Goal: Task Accomplishment & Management: Manage account settings

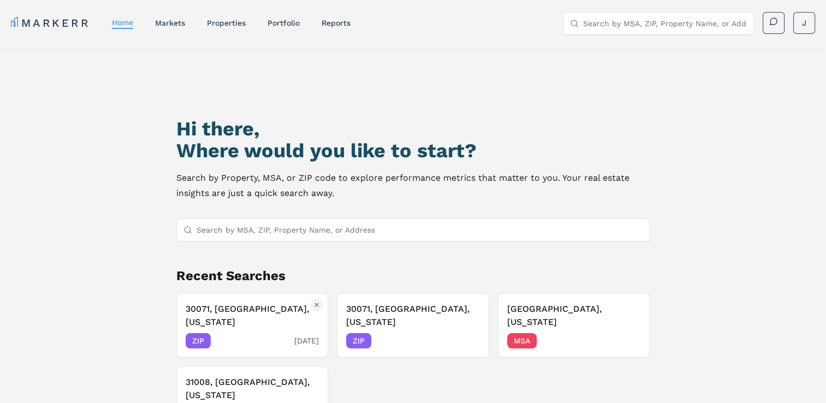
scroll to position [94, 0]
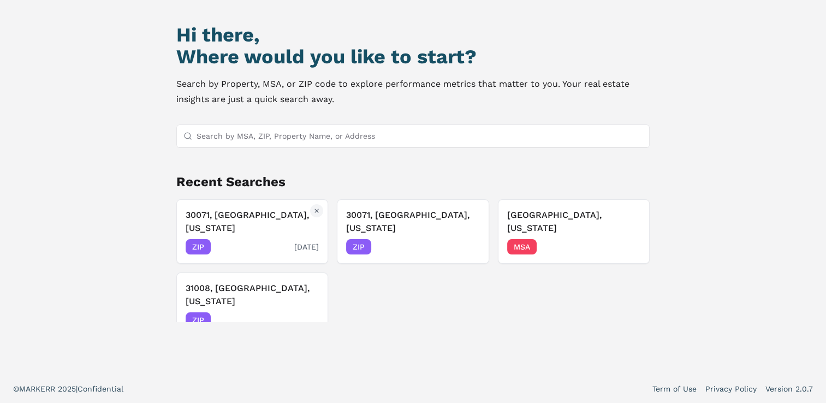
click at [245, 221] on h3 "30071, Norcross, Georgia" at bounding box center [252, 222] width 133 height 26
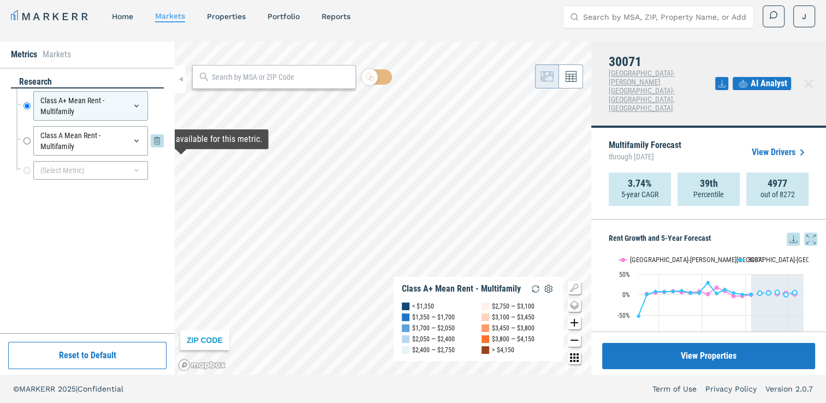
click at [29, 138] on input "Class A Mean Rent - Multifamily" at bounding box center [26, 140] width 7 height 29
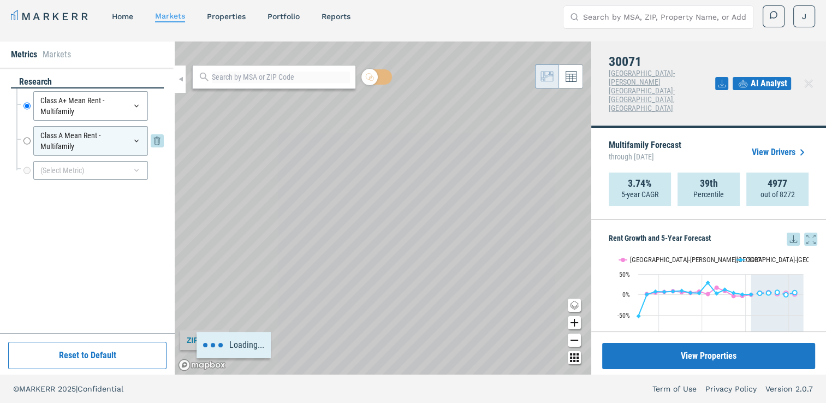
radio input "false"
radio input "true"
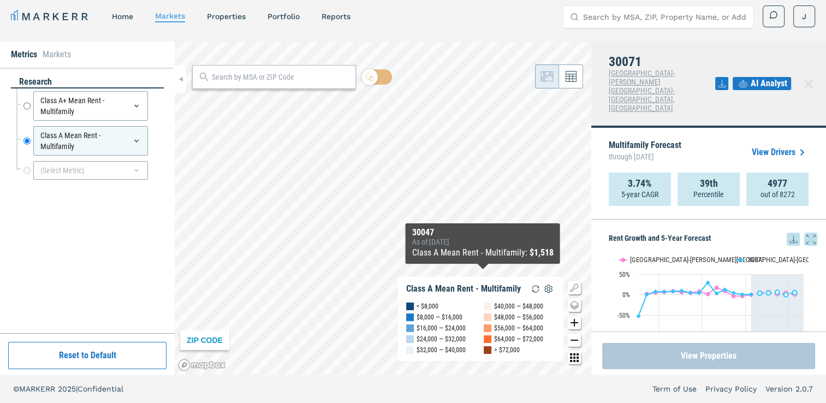
click at [646, 362] on button "View Properties" at bounding box center [708, 356] width 213 height 26
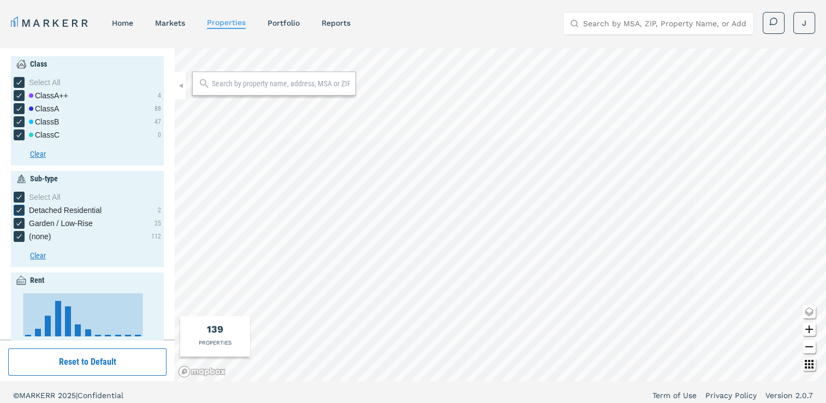
click at [22, 212] on icon "Detached Residential checkbox input" at bounding box center [19, 210] width 9 height 9
click at [21, 212] on input "Detached Residential" at bounding box center [17, 208] width 7 height 7
checkbox input "false"
click at [20, 239] on icon "(none) checkbox input" at bounding box center [19, 236] width 9 height 9
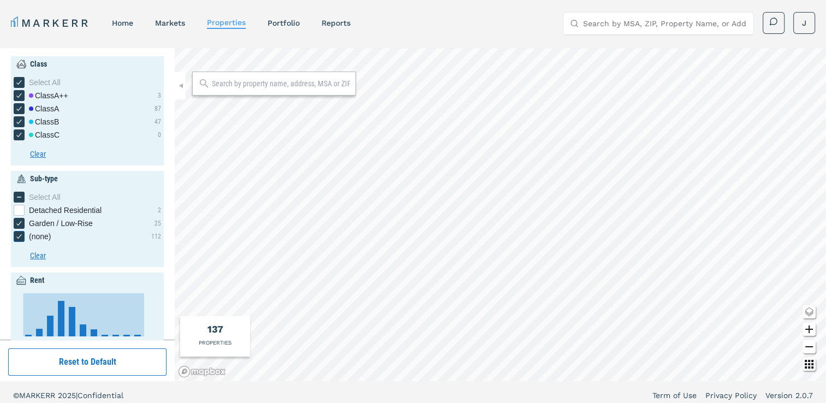
click at [20, 238] on input "(none)" at bounding box center [17, 234] width 7 height 7
click at [20, 239] on div "(none) checkbox input" at bounding box center [19, 236] width 11 height 11
click at [20, 238] on input "(none)" at bounding box center [17, 234] width 7 height 7
click at [20, 239] on icon "(none) checkbox input" at bounding box center [19, 236] width 9 height 9
click at [20, 238] on input "(none)" at bounding box center [17, 234] width 7 height 7
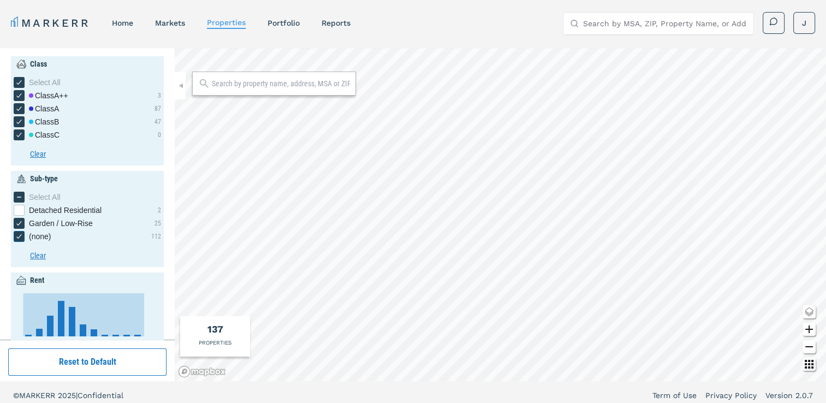
checkbox input "false"
click at [23, 98] on icon "[object Object] checkbox input" at bounding box center [19, 95] width 9 height 9
click at [21, 97] on input "Class A++" at bounding box center [17, 93] width 7 height 7
checkbox input "false"
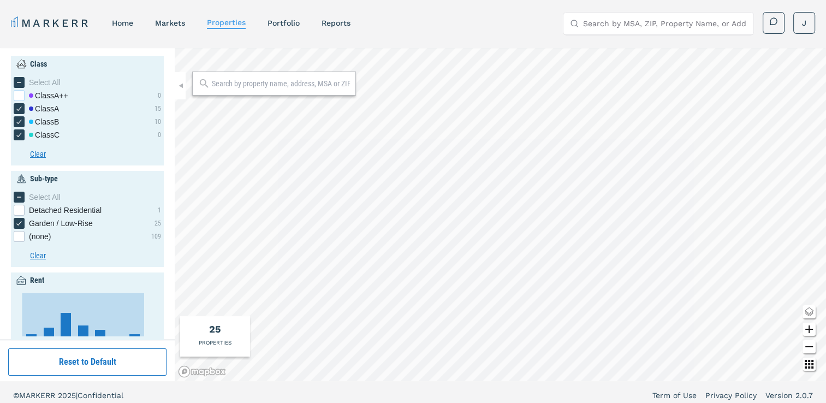
click at [23, 98] on div "[object Object] checkbox input" at bounding box center [19, 95] width 11 height 11
click at [21, 97] on input "Class A++" at bounding box center [17, 93] width 7 height 7
checkbox input "true"
click at [23, 98] on icon "[object Object] checkbox input" at bounding box center [19, 95] width 9 height 9
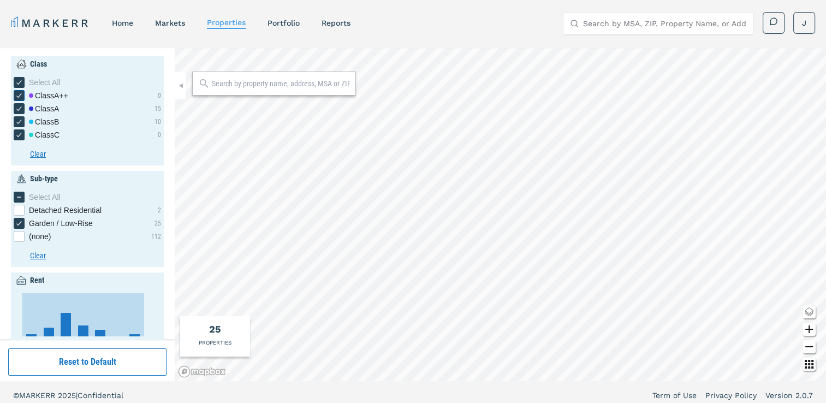
click at [21, 97] on input "Class A++" at bounding box center [17, 93] width 7 height 7
checkbox input "false"
click at [20, 120] on icon "[object Object] checkbox input" at bounding box center [18, 122] width 5 height 4
click at [20, 120] on input "Class B" at bounding box center [17, 119] width 7 height 7
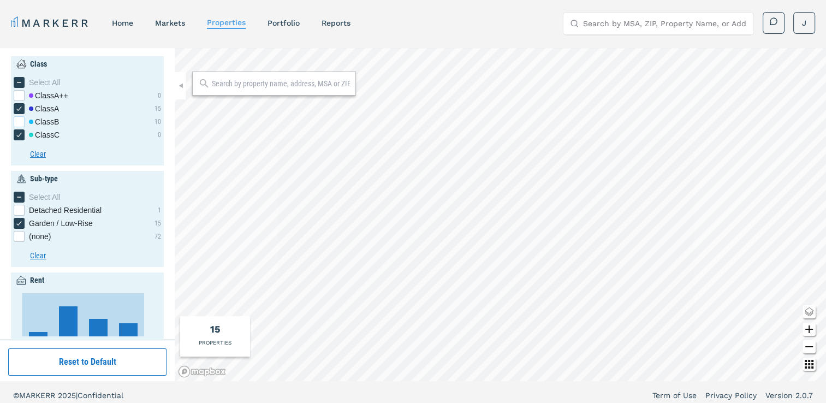
click at [19, 120] on div "[object Object] checkbox input" at bounding box center [19, 121] width 11 height 11
click at [19, 120] on input "Class B" at bounding box center [17, 119] width 7 height 7
click at [17, 121] on icon "[object Object] checkbox input" at bounding box center [19, 121] width 9 height 9
click at [17, 121] on input "Class B" at bounding box center [17, 119] width 7 height 7
checkbox input "false"
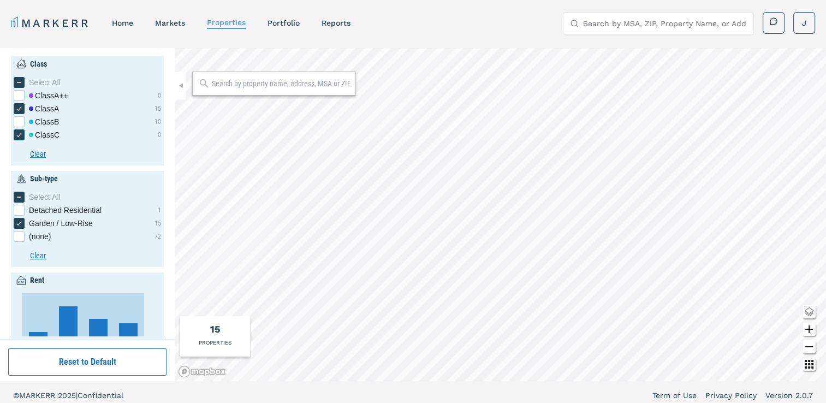
click at [19, 135] on icon "[object Object] checkbox input" at bounding box center [19, 135] width 9 height 9
click at [19, 135] on input "Class C" at bounding box center [17, 132] width 7 height 7
checkbox input "false"
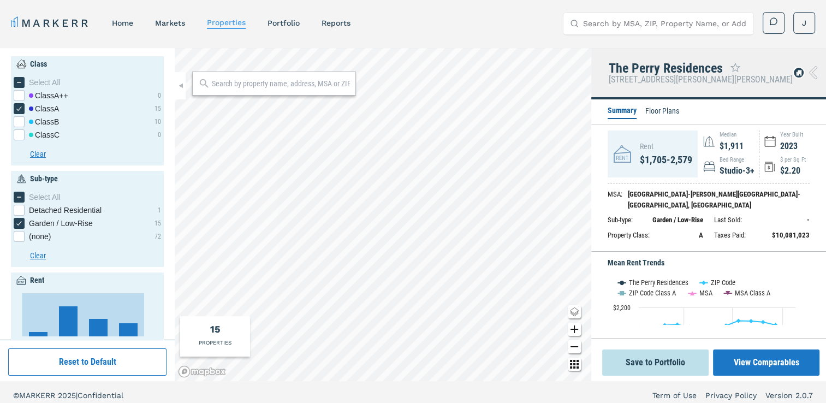
click at [632, 363] on button "Save to Portfolio" at bounding box center [655, 362] width 106 height 26
click at [635, 365] on button "Save to Portfolio" at bounding box center [655, 362] width 106 height 26
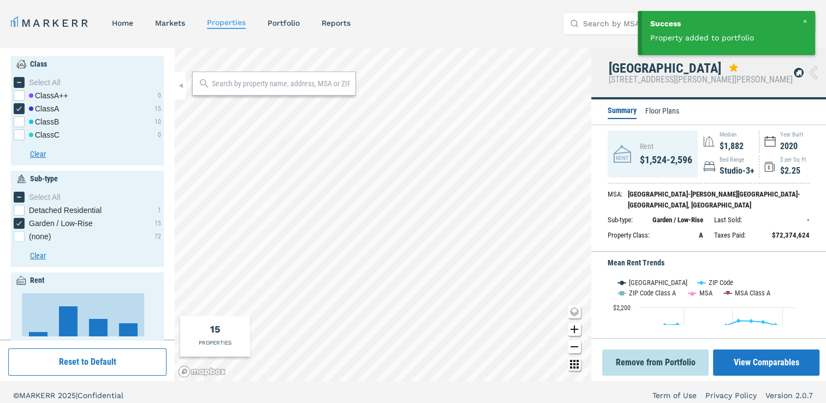
click at [19, 237] on div "(none) checkbox input" at bounding box center [19, 236] width 11 height 11
click at [19, 237] on input "(none)" at bounding box center [17, 234] width 7 height 7
checkbox input "true"
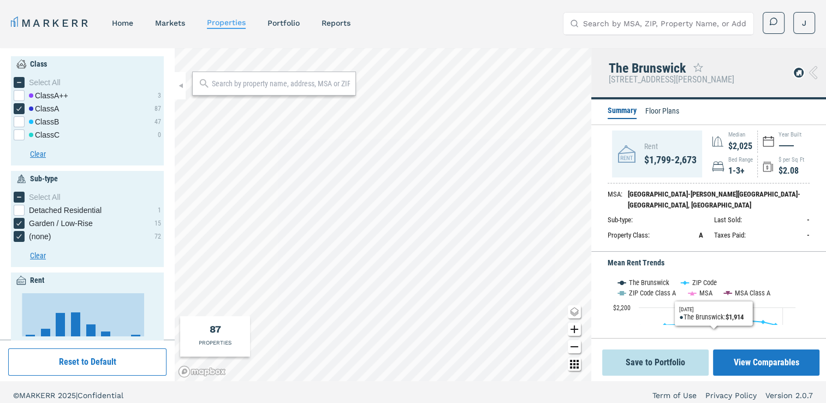
click at [660, 364] on button "Save to Portfolio" at bounding box center [655, 362] width 106 height 26
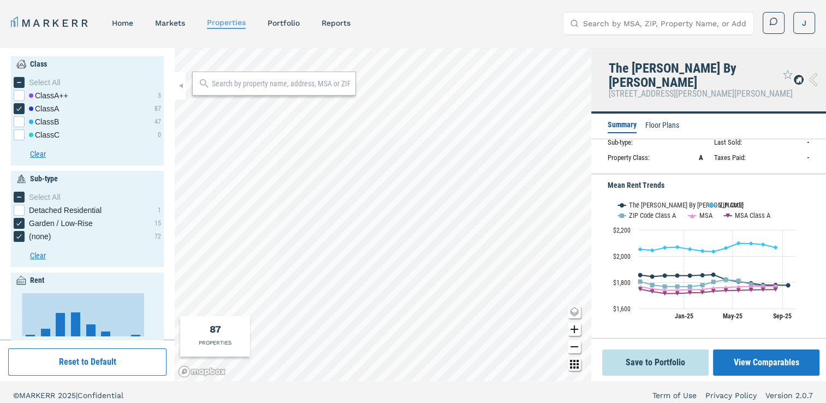
click at [660, 363] on button "Save to Portfolio" at bounding box center [655, 362] width 106 height 26
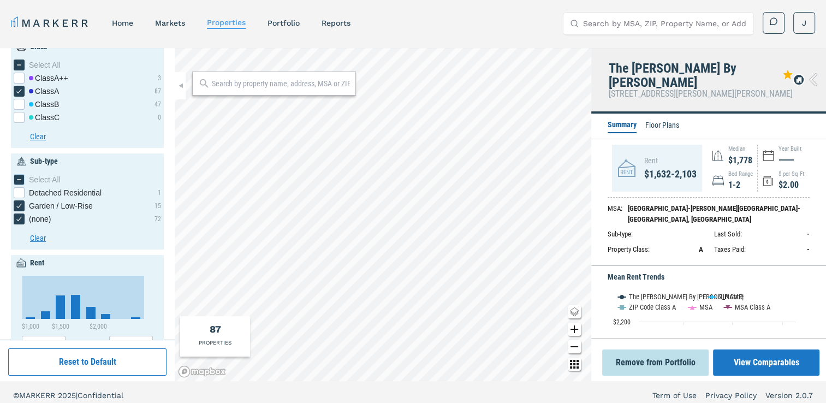
scroll to position [17, 0]
click at [20, 77] on div "[object Object] checkbox input" at bounding box center [19, 78] width 11 height 11
click at [20, 77] on input "Class A++" at bounding box center [17, 76] width 7 height 7
checkbox input "true"
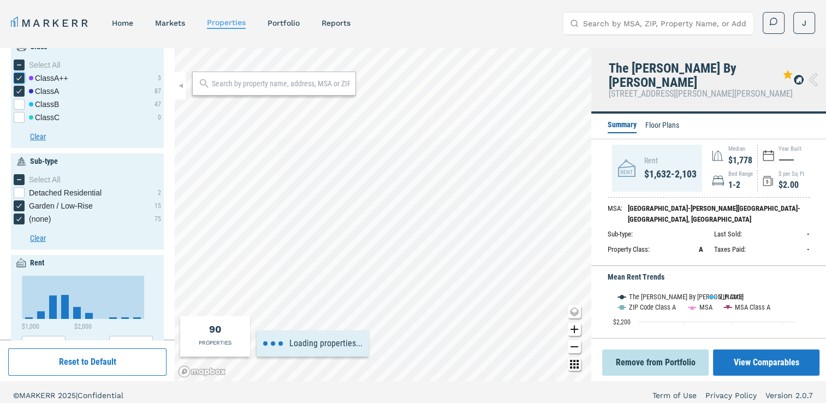
type input "1000"
type input "2200"
type input "1"
type input "3.5"
type input "1980"
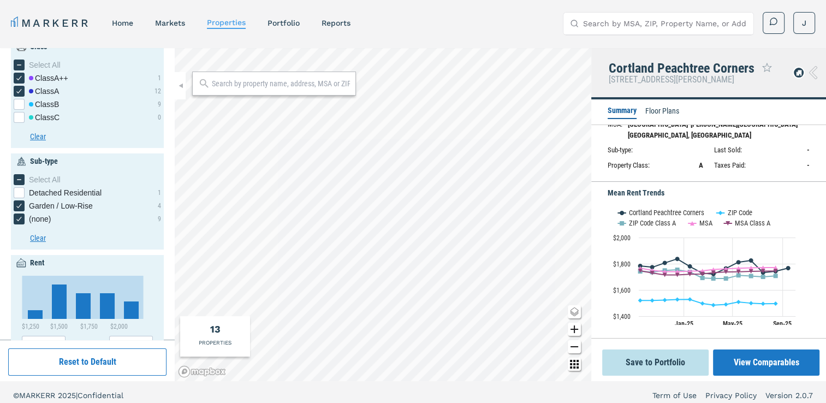
scroll to position [114, 0]
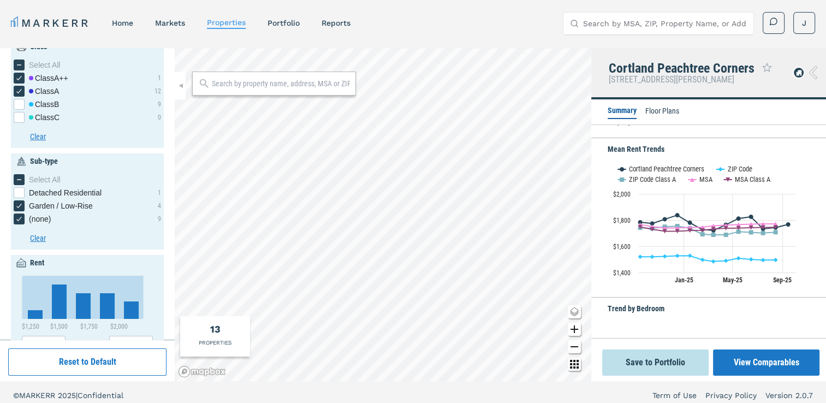
click at [655, 360] on button "Save to Portfolio" at bounding box center [655, 362] width 106 height 26
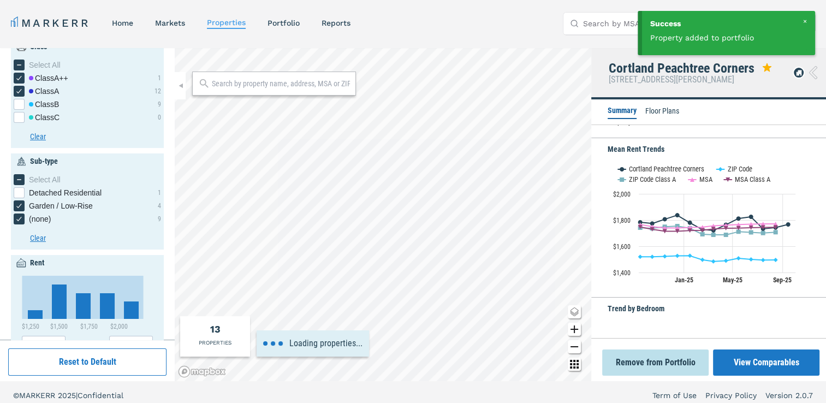
type input "1400"
type input "2.2"
type input "2.8"
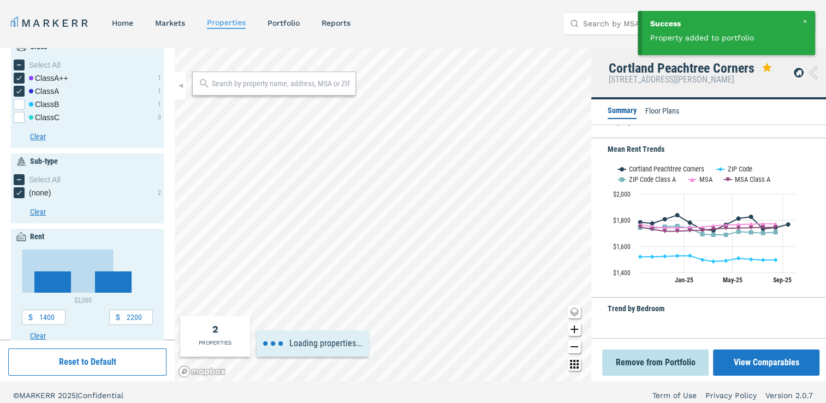
checkbox input "true"
type input "1200"
type input "1.5"
type input "3.5"
type input "2015"
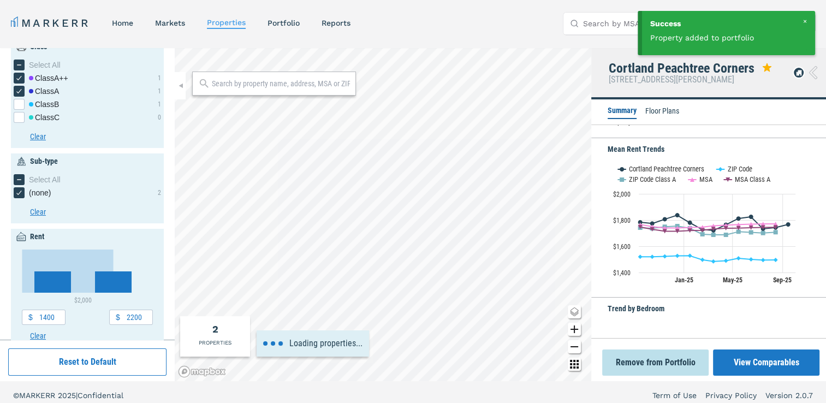
type input "2015"
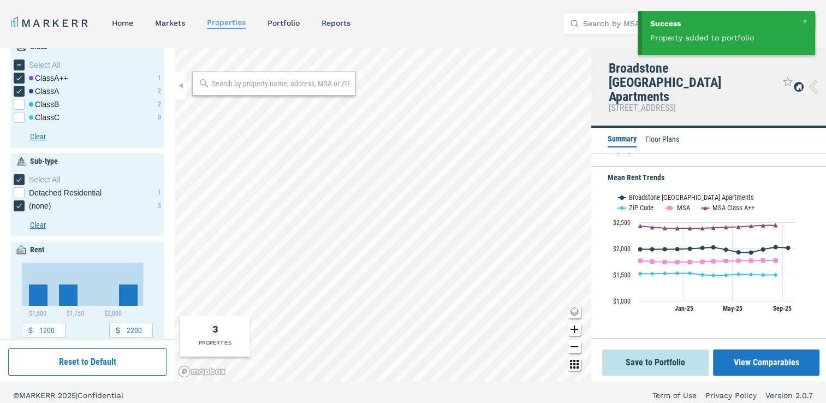
click at [679, 362] on button "Save to Portfolio" at bounding box center [655, 362] width 106 height 26
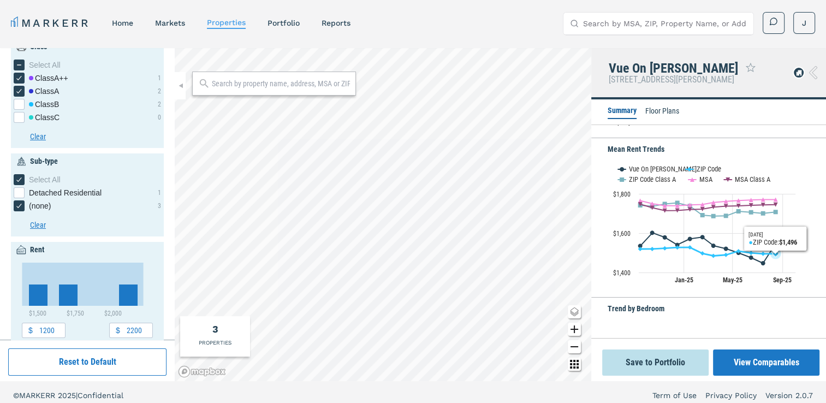
scroll to position [0, 0]
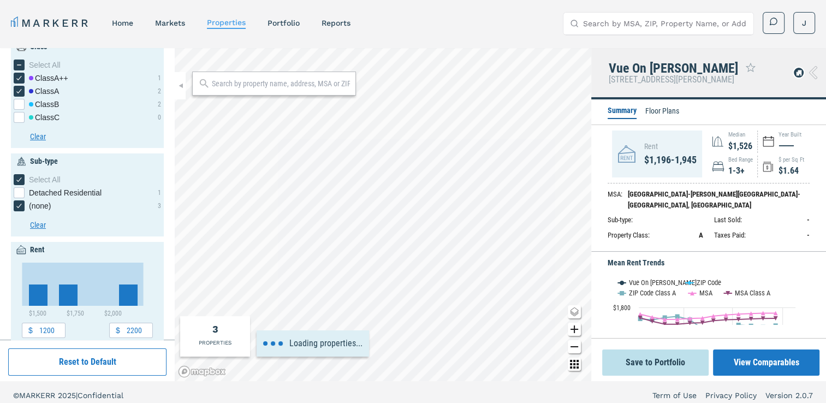
checkbox input "false"
type input "1000"
type input "2500"
type input "3"
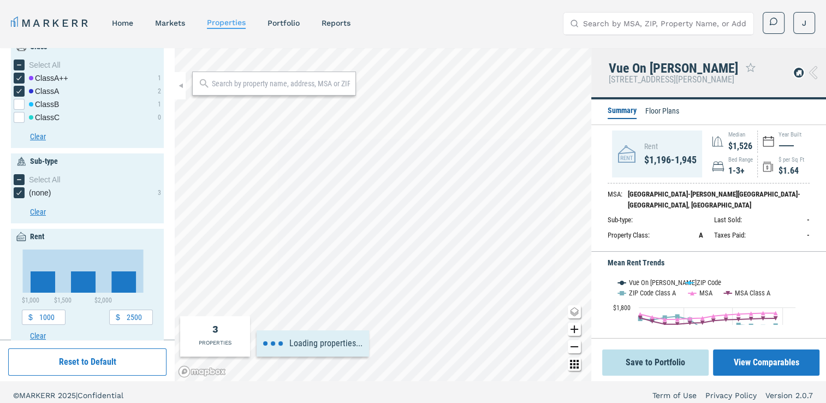
type input "3000"
type input "1"
type input "2200"
type input "3.5"
type input "1980"
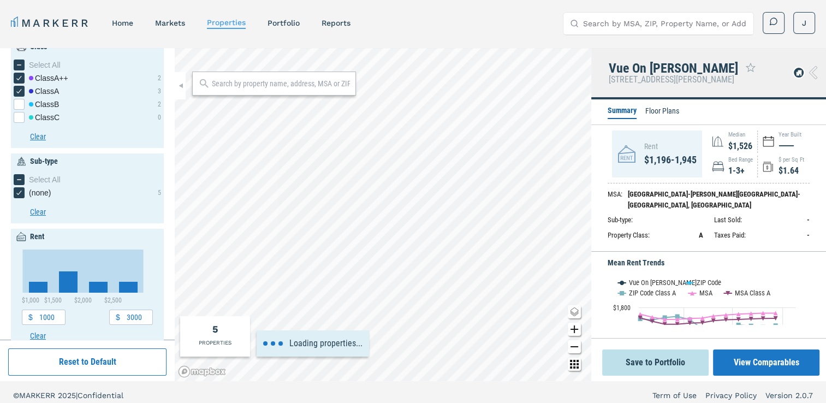
type input "2030"
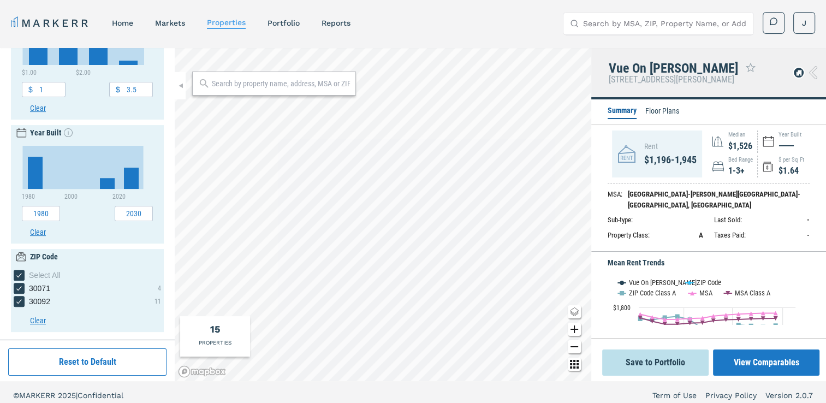
scroll to position [7, 0]
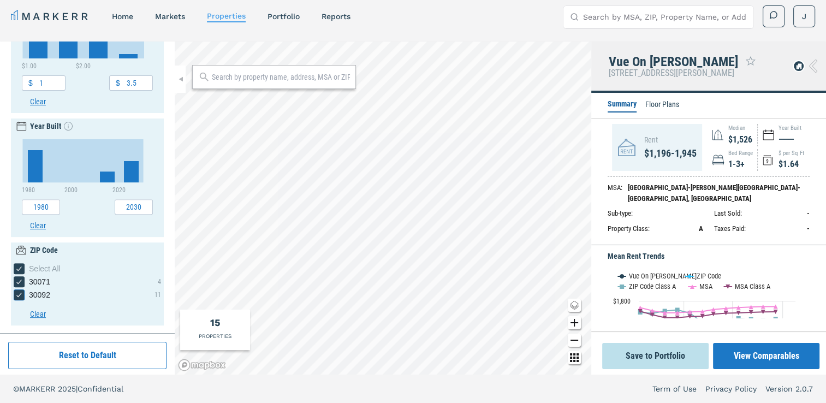
click at [19, 294] on icon "30092 checkbox input" at bounding box center [19, 295] width 9 height 9
click at [19, 294] on input "30092" at bounding box center [17, 292] width 7 height 7
checkbox input "false"
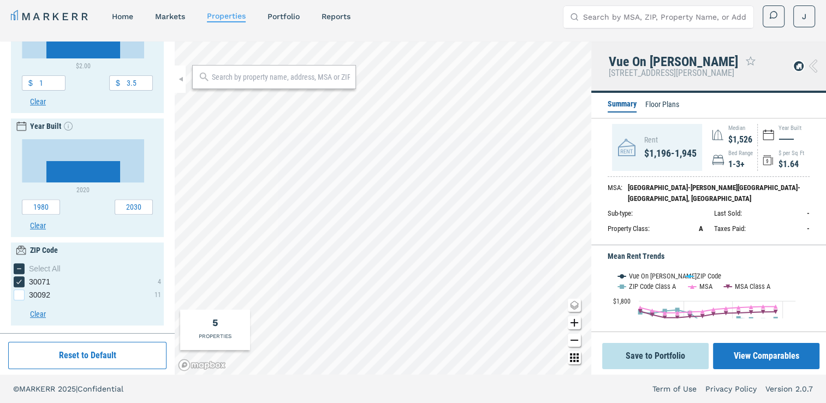
click at [19, 294] on div "30092 checkbox input" at bounding box center [19, 294] width 11 height 11
click at [19, 294] on input "30092" at bounding box center [17, 292] width 7 height 7
checkbox input "true"
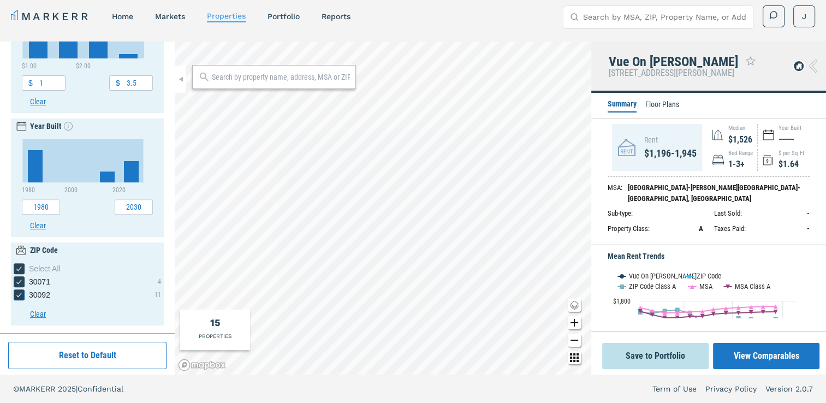
click at [19, 294] on icon "30092 checkbox input" at bounding box center [19, 295] width 9 height 9
click at [19, 294] on input "30092" at bounding box center [17, 292] width 7 height 7
checkbox input "false"
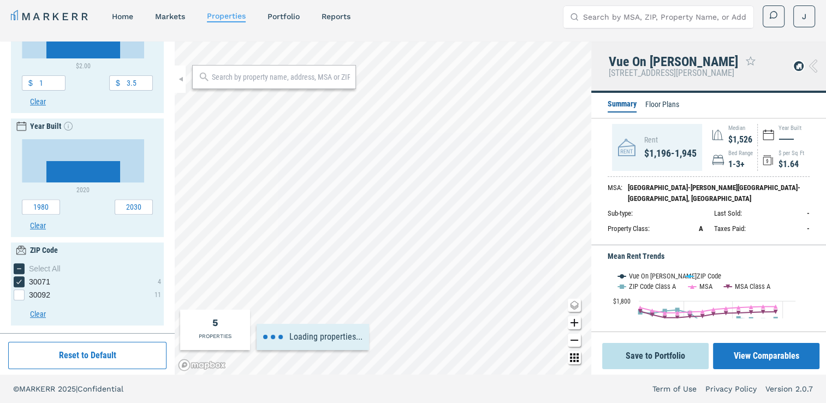
type input "0.5"
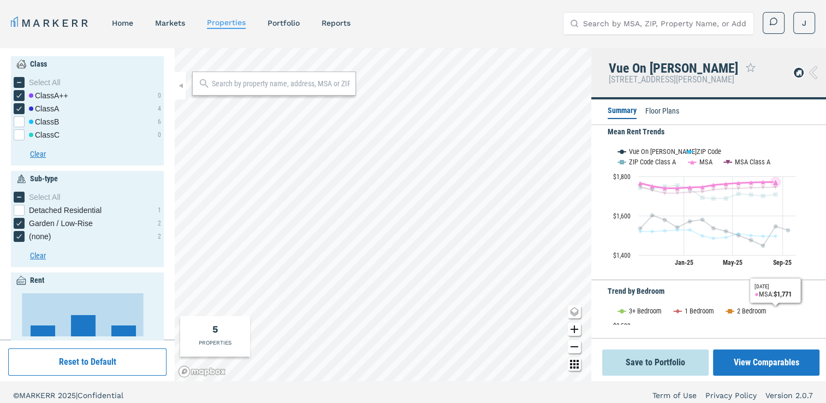
scroll to position [127, 0]
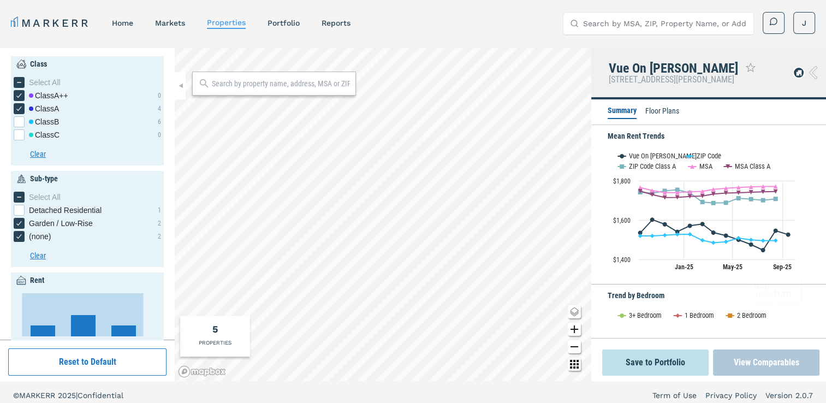
click at [758, 363] on button "View Comparables" at bounding box center [766, 362] width 106 height 26
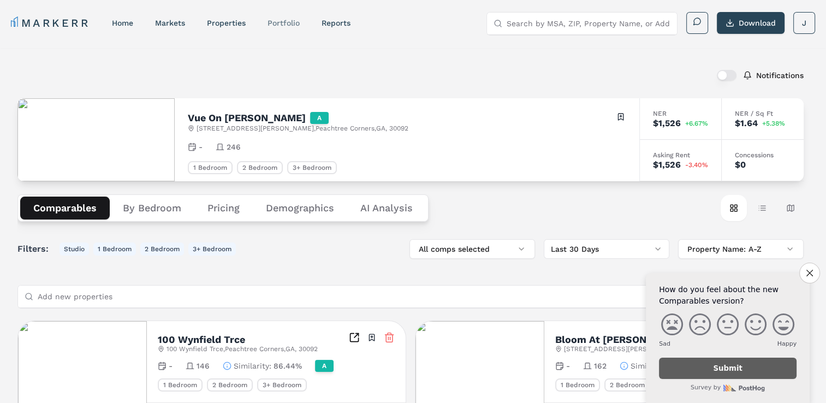
click at [288, 25] on link "Portfolio" at bounding box center [284, 23] width 32 height 9
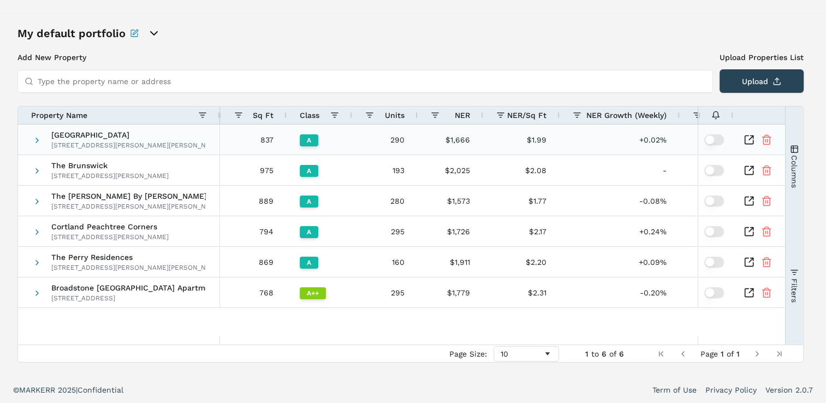
scroll to position [0, 286]
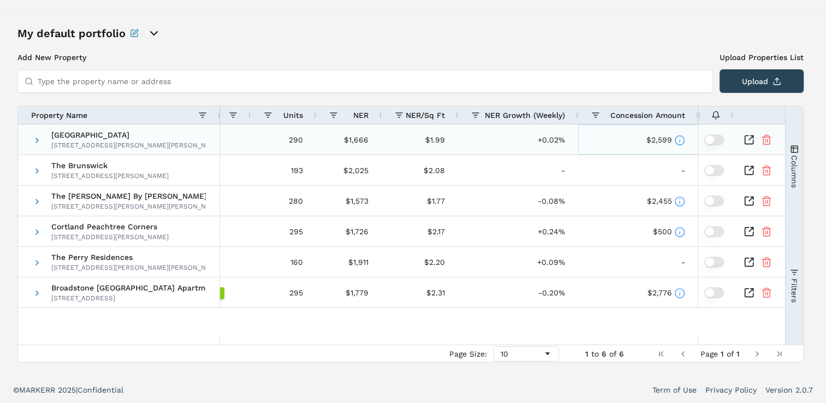
click at [678, 141] on icon at bounding box center [679, 140] width 11 height 11
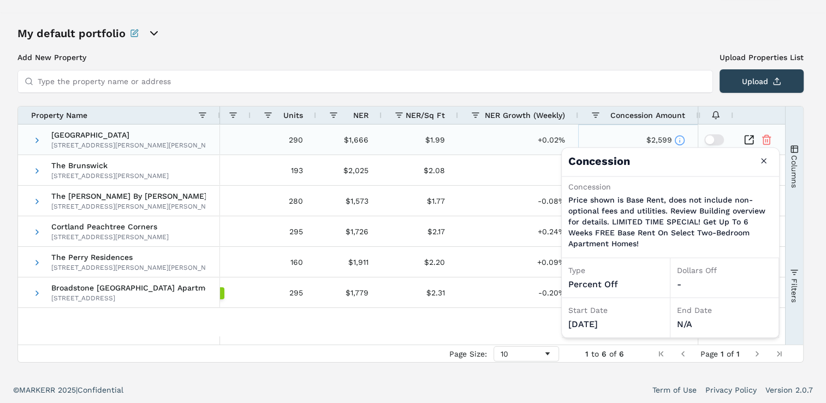
click at [678, 141] on icon at bounding box center [679, 140] width 11 height 11
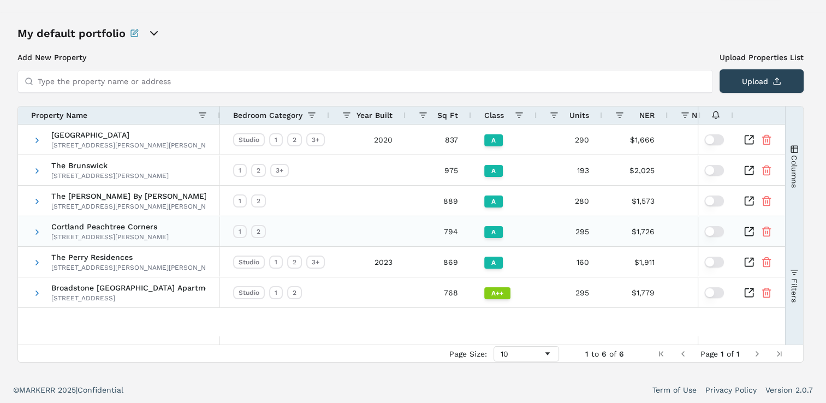
scroll to position [0, 0]
click at [245, 141] on div "Studio" at bounding box center [249, 139] width 32 height 13
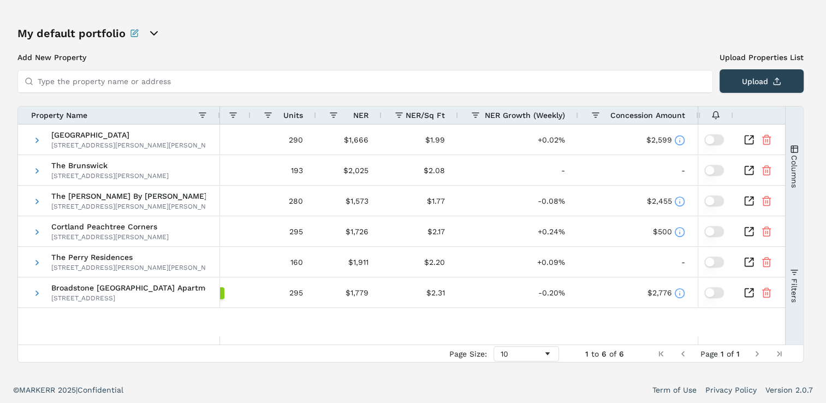
click at [799, 182] on button "Columns" at bounding box center [794, 166] width 17 height 118
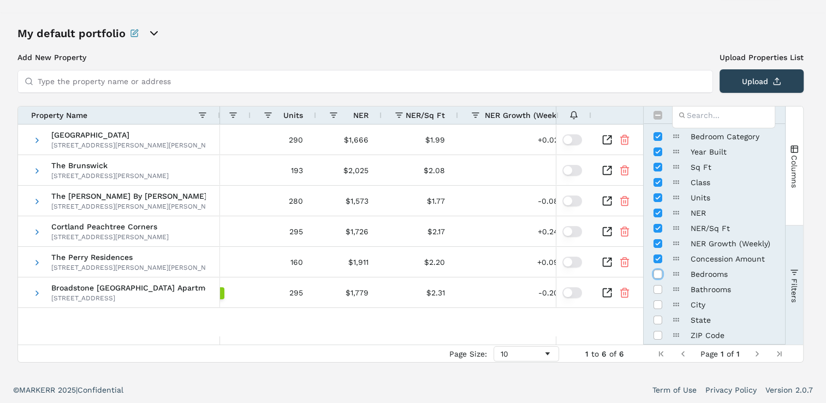
click at [660, 274] on input "Press SPACE to toggle visibility (hidden)" at bounding box center [658, 274] width 9 height 9
click at [660, 276] on input "Press SPACE to toggle visibility (visible)" at bounding box center [658, 274] width 9 height 9
checkbox input "false"
click at [544, 93] on div "Add New Property Upload Properties List Type the property name or address Uploa…" at bounding box center [410, 207] width 786 height 311
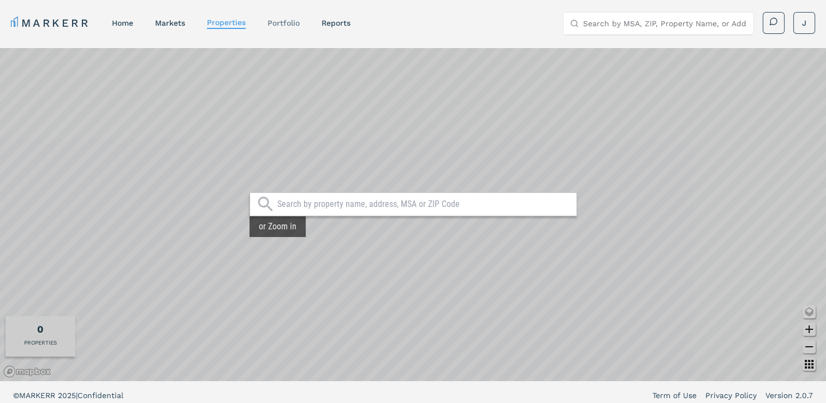
click at [292, 23] on link "Portfolio" at bounding box center [284, 23] width 32 height 9
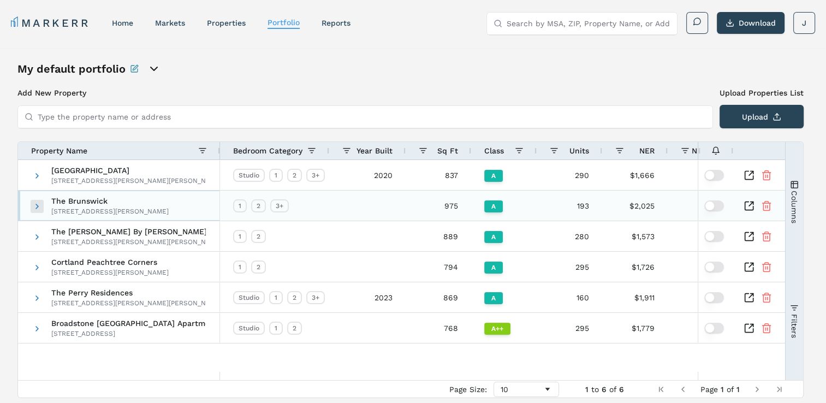
click at [37, 208] on span at bounding box center [37, 206] width 9 height 9
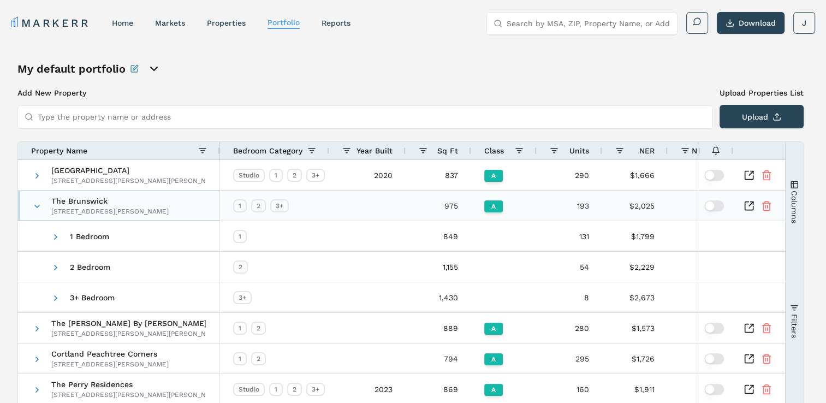
click at [159, 211] on div "[STREET_ADDRESS][PERSON_NAME]" at bounding box center [109, 211] width 117 height 9
click at [378, 212] on div at bounding box center [367, 206] width 76 height 30
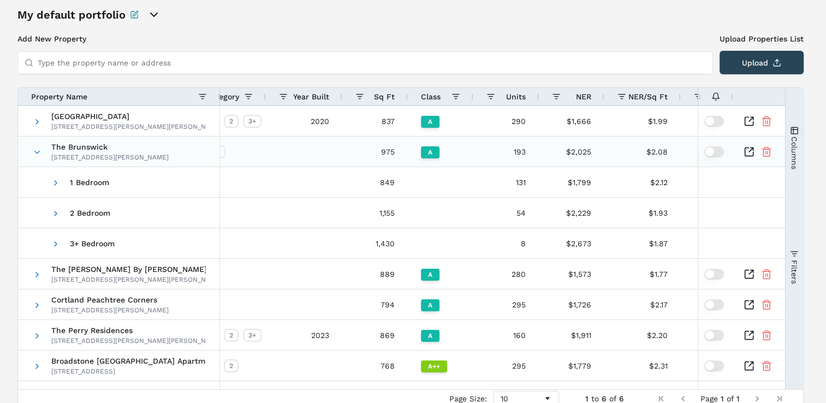
scroll to position [0, 54]
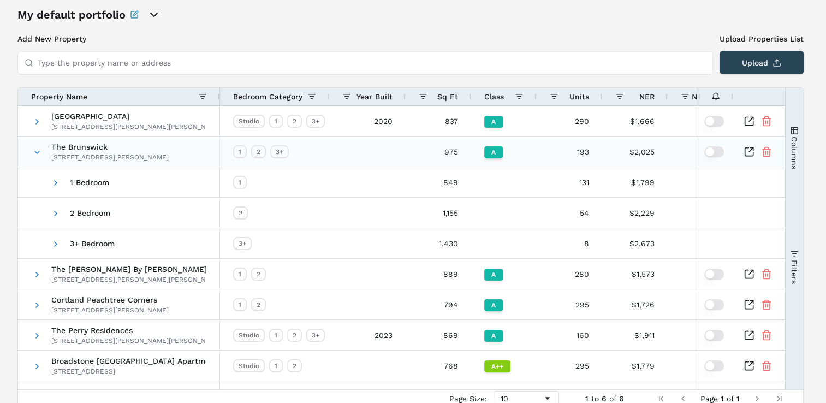
click at [159, 166] on span "The Brunswick [STREET_ADDRESS][PERSON_NAME]" at bounding box center [120, 152] width 174 height 30
click at [157, 156] on div "[STREET_ADDRESS][PERSON_NAME]" at bounding box center [109, 157] width 117 height 9
click at [793, 158] on span "Columns" at bounding box center [794, 152] width 9 height 33
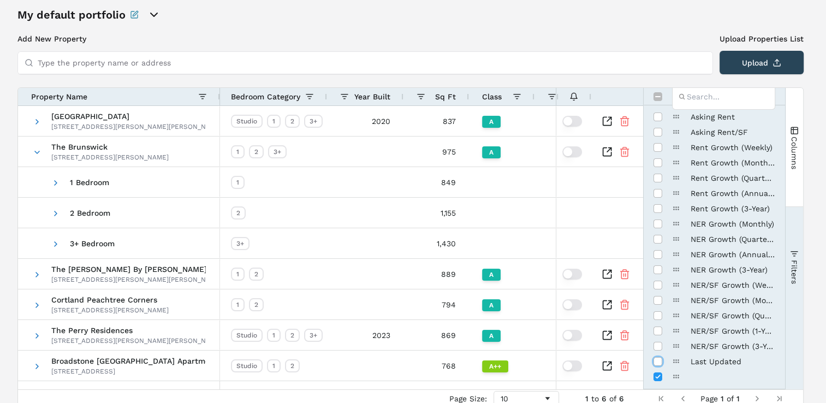
click at [657, 360] on input "Press SPACE to toggle visibility (hidden)" at bounding box center [658, 361] width 9 height 9
checkbox input "true"
click at [658, 129] on input "Press SPACE to toggle visibility (hidden)" at bounding box center [658, 132] width 9 height 9
click at [658, 129] on input "Press SPACE to toggle visibility (visible)" at bounding box center [658, 132] width 9 height 9
checkbox input "false"
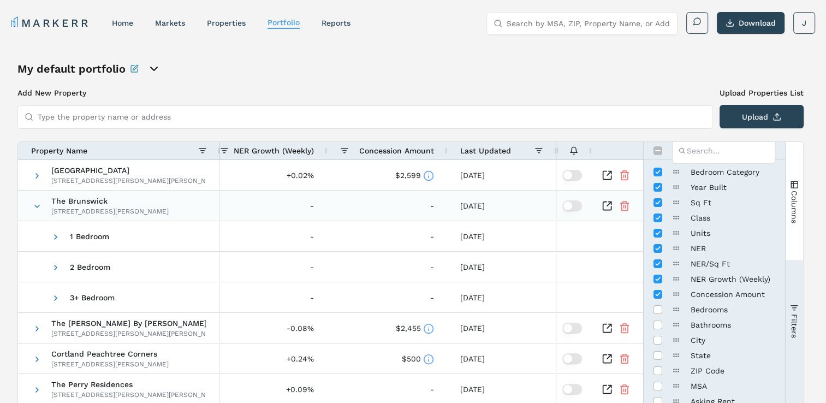
click at [569, 205] on button "button" at bounding box center [572, 205] width 20 height 11
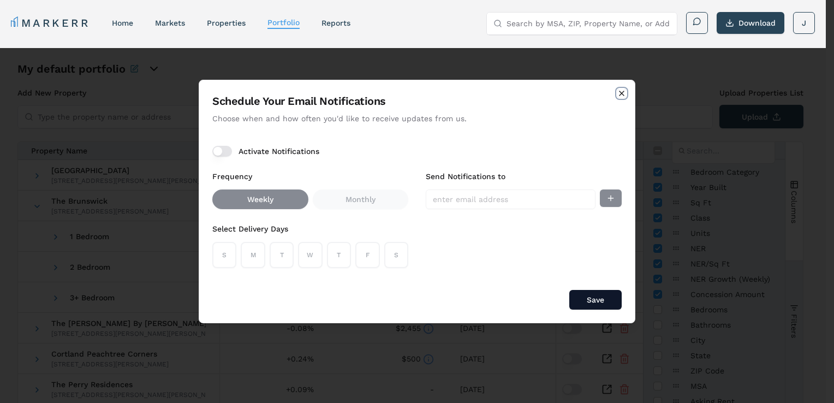
click at [621, 94] on icon "button" at bounding box center [622, 93] width 4 height 4
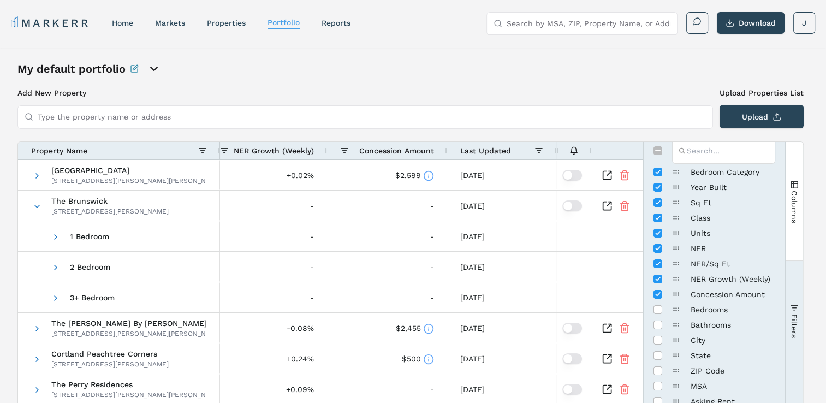
click at [150, 68] on icon "open portfolio options" at bounding box center [153, 68] width 13 height 13
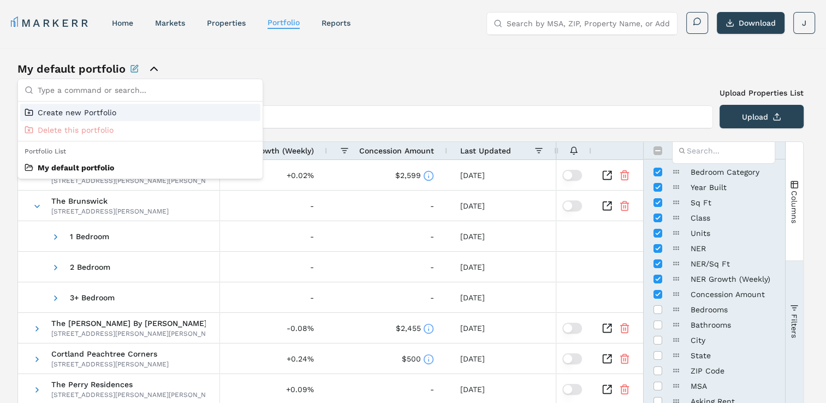
click at [150, 68] on icon "close portfolio options" at bounding box center [153, 68] width 13 height 13
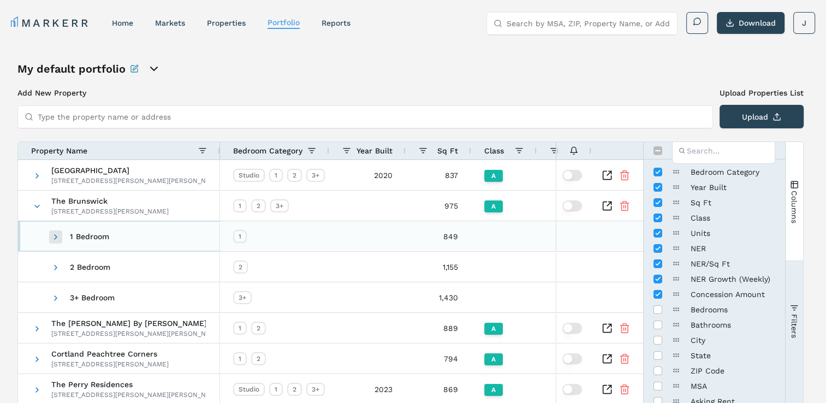
click at [54, 235] on span at bounding box center [55, 237] width 9 height 9
